Goal: Share content: Share content

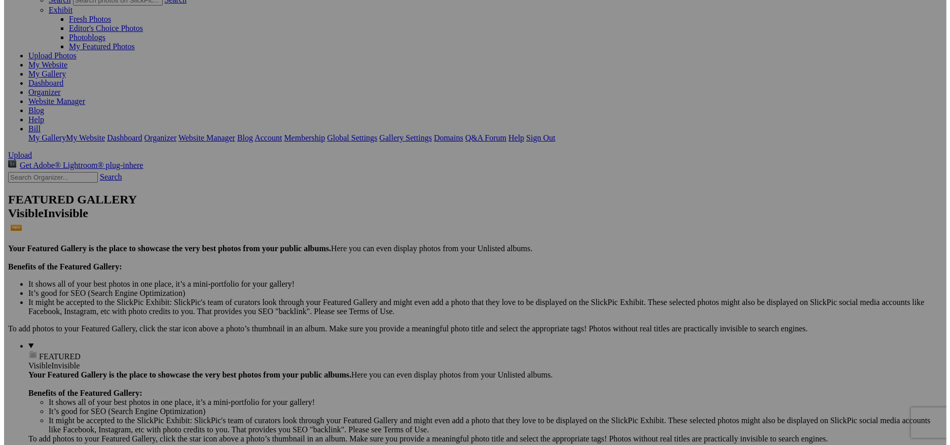
scroll to position [80, 0]
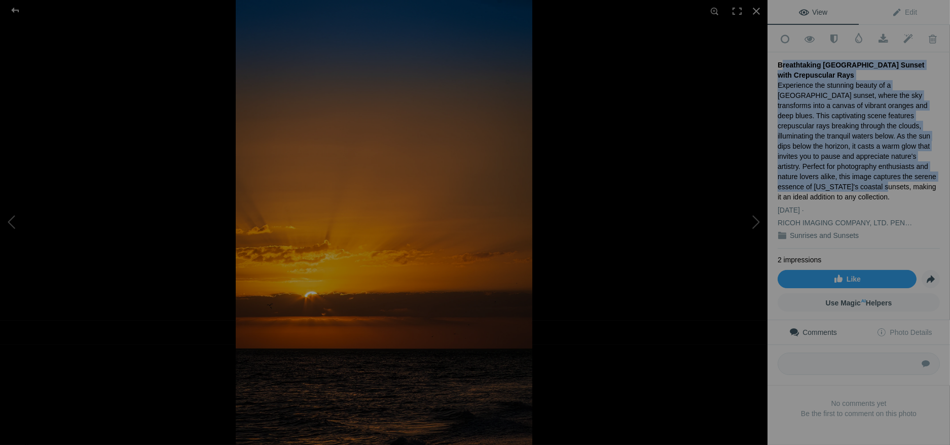
drag, startPoint x: 778, startPoint y: 60, endPoint x: 882, endPoint y: 174, distance: 154.0
click at [882, 174] on div "Breathtaking Sanibel Island Sunset with Crepuscular Rays Experience the stunnin…" at bounding box center [859, 150] width 162 height 196
copy div "Breathtaking Sanibel Island Sunset with Crepuscular Rays Experience the stunnin…"
click at [903, 10] on span "Edit" at bounding box center [904, 12] width 25 height 8
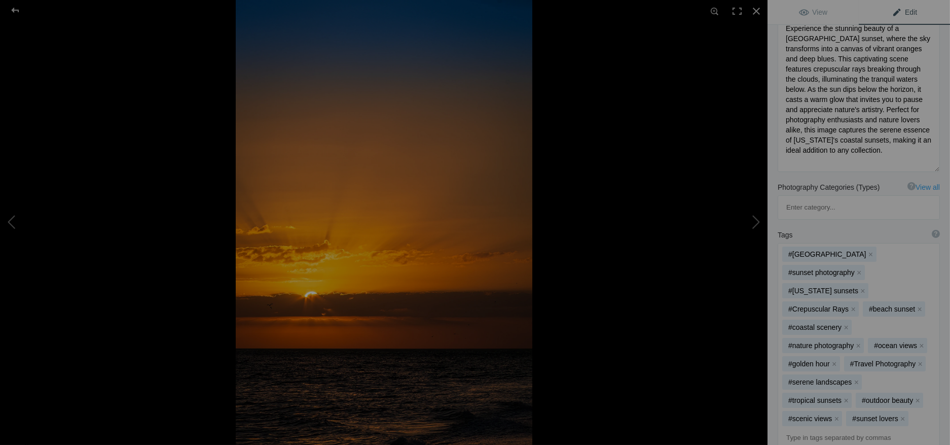
scroll to position [149, 0]
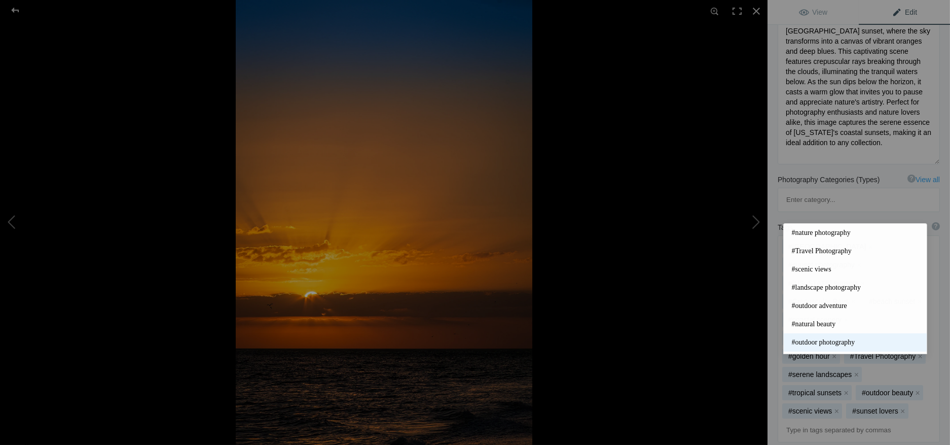
drag, startPoint x: 917, startPoint y: 354, endPoint x: 876, endPoint y: 348, distance: 40.5
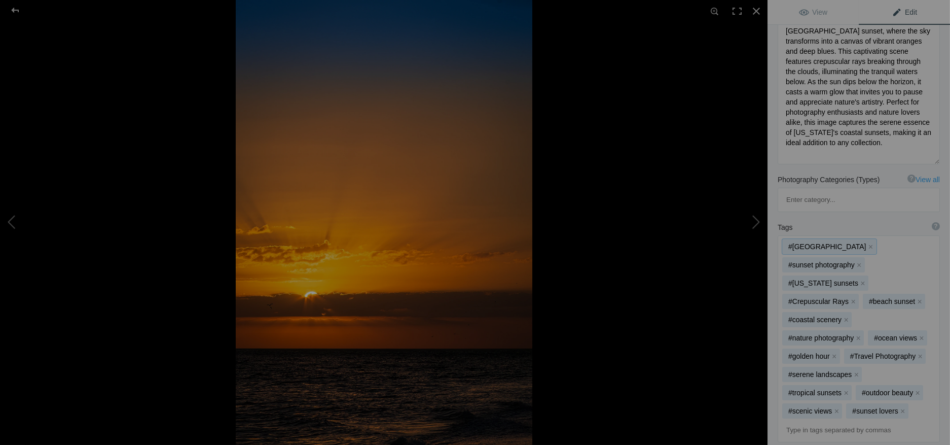
drag, startPoint x: 782, startPoint y: 197, endPoint x: 816, endPoint y: 231, distance: 48.0
click at [816, 236] on div "#Sanibel Island x #sunset photography x #Florida sunsets x #Crepuscular Rays x …" at bounding box center [858, 339] width 161 height 206
drag, startPoint x: 911, startPoint y: 343, endPoint x: 817, endPoint y: 340, distance: 94.3
click at [817, 340] on div "#Sanibel Island x #sunset photography x #Florida sunsets x #Crepuscular Rays x …" at bounding box center [858, 339] width 161 height 206
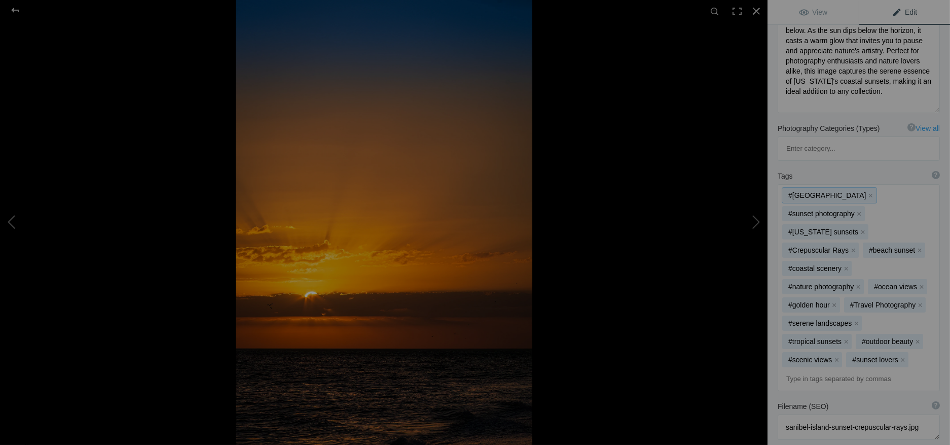
scroll to position [250, 0]
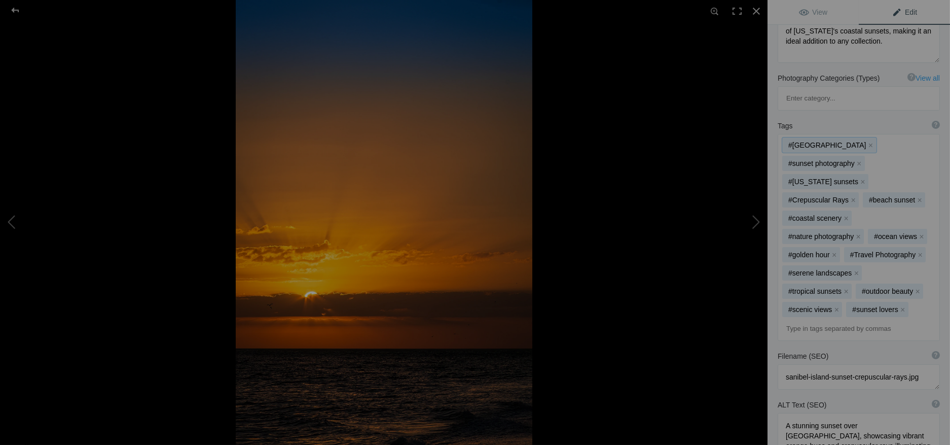
drag, startPoint x: 917, startPoint y: 249, endPoint x: 854, endPoint y: 242, distance: 63.8
click at [854, 242] on div "#Sanibel Island x #sunset photography x #Florida sunsets x #Crepuscular Rays x …" at bounding box center [858, 237] width 161 height 206
drag, startPoint x: 908, startPoint y: 243, endPoint x: 791, endPoint y: 232, distance: 118.2
click at [791, 232] on div "#Sanibel Island x #sunset photography x #Florida sunsets x #Crepuscular Rays x …" at bounding box center [858, 237] width 161 height 206
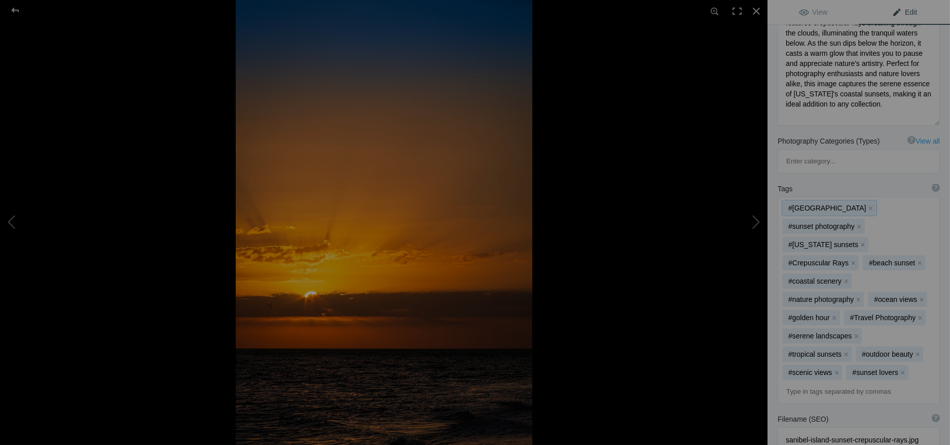
scroll to position [149, 0]
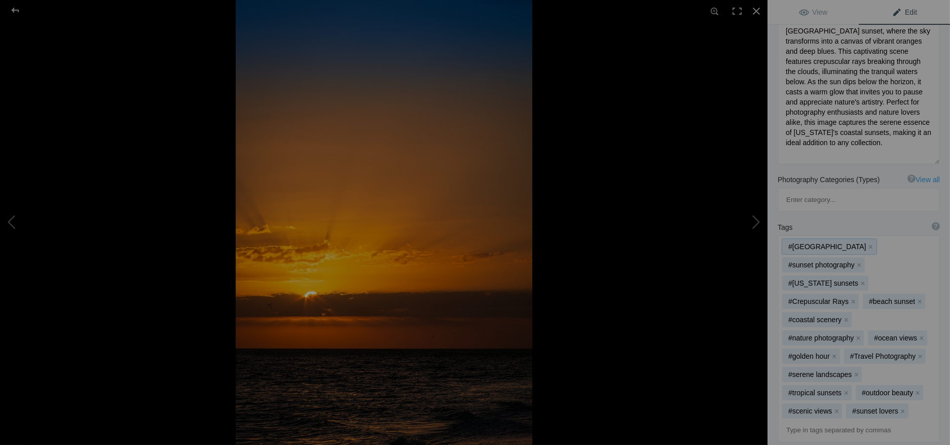
drag, startPoint x: 875, startPoint y: 208, endPoint x: 782, endPoint y: 224, distance: 94.0
click at [782, 236] on div "#Sanibel Island x #sunset photography x #Florida sunsets x #Crepuscular Rays x …" at bounding box center [858, 339] width 161 height 206
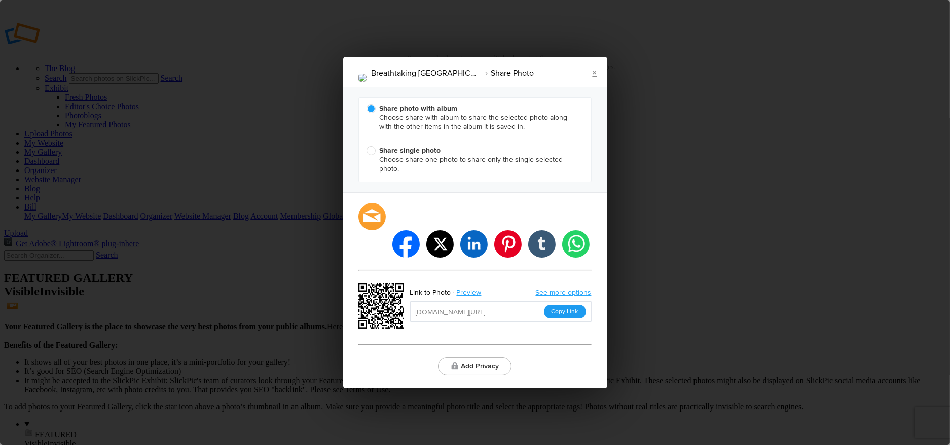
click at [566, 305] on button "Copy Link" at bounding box center [565, 311] width 42 height 13
click at [593, 86] on link "×" at bounding box center [594, 72] width 25 height 30
